Goal: Navigation & Orientation: Find specific page/section

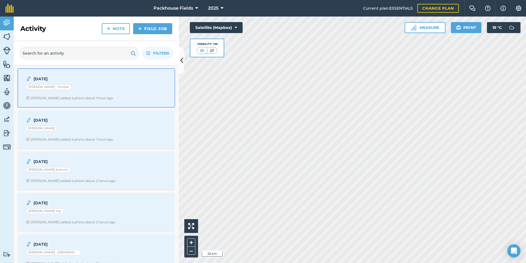
click at [91, 84] on div "[PERSON_NAME] - Fimber" at bounding box center [96, 87] width 141 height 7
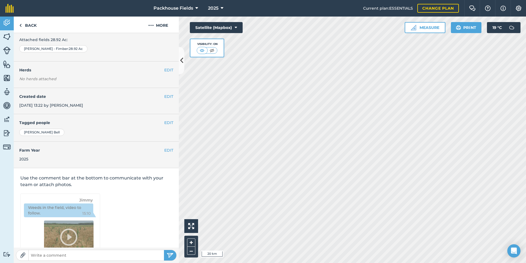
scroll to position [59, 0]
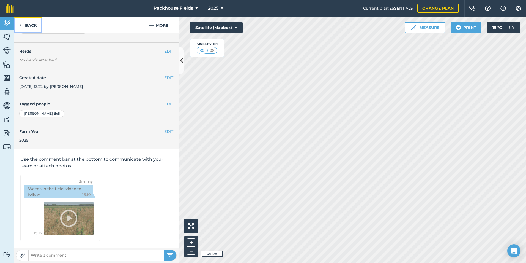
click at [29, 29] on link "Back" at bounding box center [28, 25] width 28 height 16
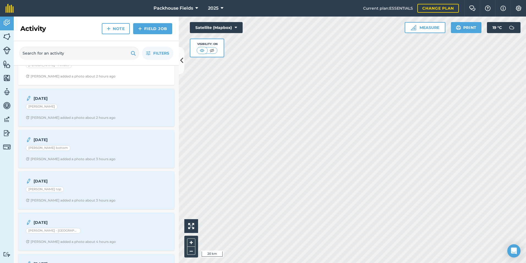
scroll to position [83, 0]
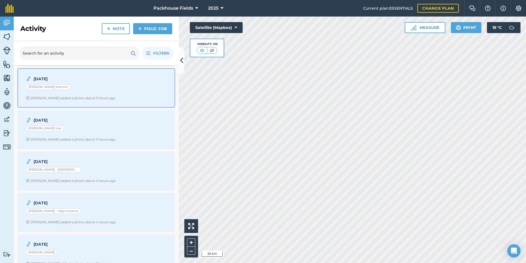
click at [82, 90] on div "[PERSON_NAME] bottom" at bounding box center [96, 87] width 141 height 7
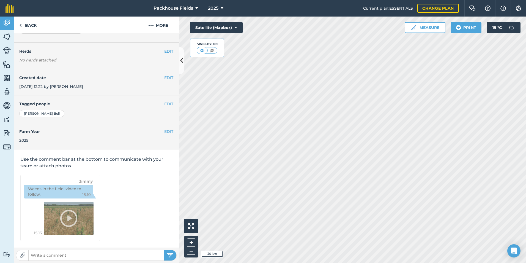
scroll to position [31, 0]
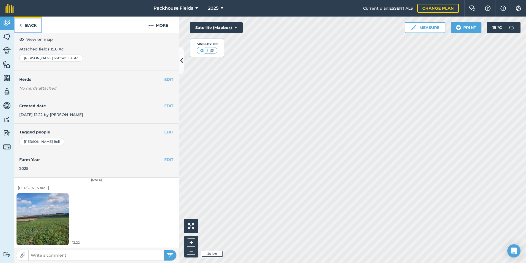
click at [32, 26] on link "Back" at bounding box center [28, 25] width 28 height 16
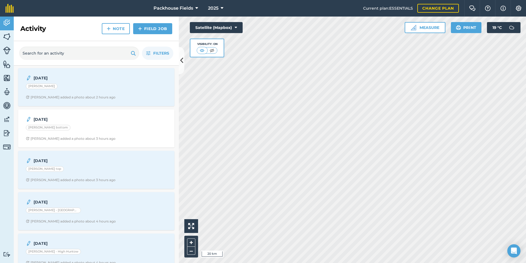
scroll to position [55, 0]
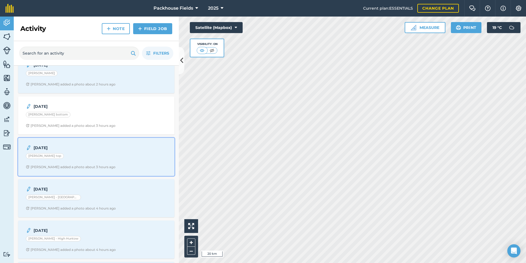
click at [95, 154] on div "[PERSON_NAME] top" at bounding box center [96, 156] width 141 height 7
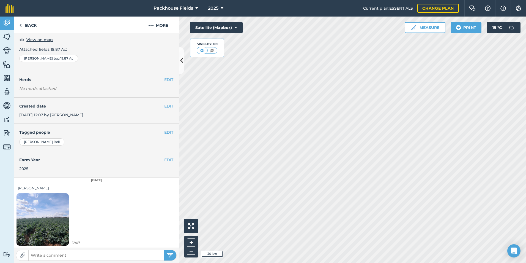
scroll to position [31, 0]
click at [32, 24] on link "Back" at bounding box center [28, 25] width 28 height 16
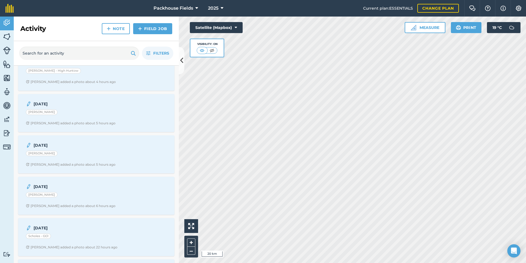
scroll to position [220, 0]
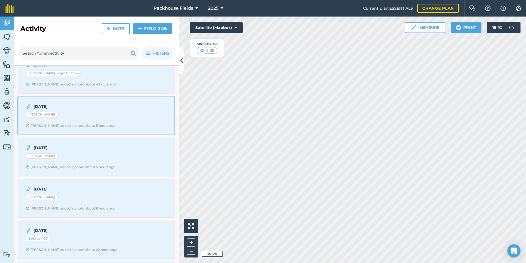
click at [77, 122] on div "[DATE] H [PERSON_NAME] added a photo about 5 hours ago" at bounding box center [96, 115] width 150 height 31
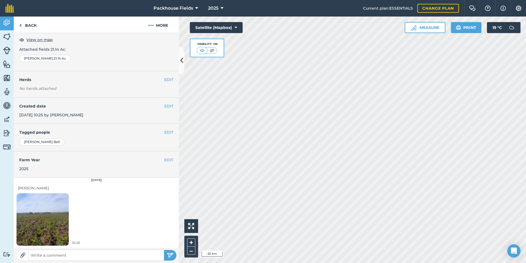
scroll to position [31, 0]
click at [58, 219] on img at bounding box center [43, 219] width 52 height 70
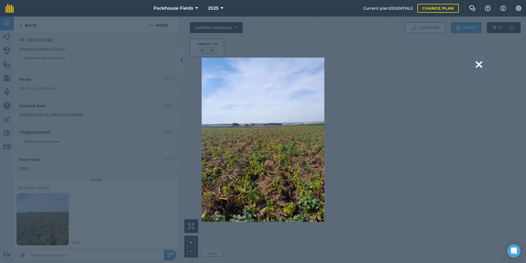
click at [477, 62] on button at bounding box center [479, 65] width 7 height 14
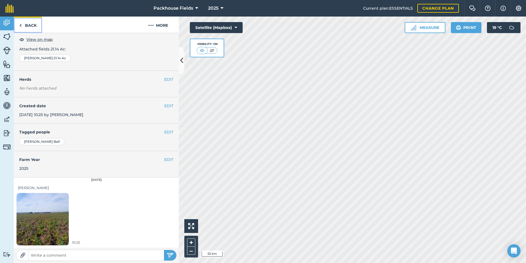
click at [29, 26] on link "Back" at bounding box center [28, 25] width 28 height 16
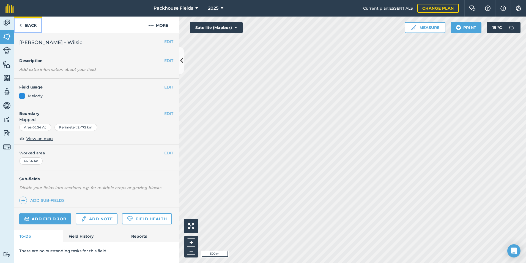
click at [32, 25] on link "Back" at bounding box center [28, 25] width 28 height 16
